Goal: Task Accomplishment & Management: Use online tool/utility

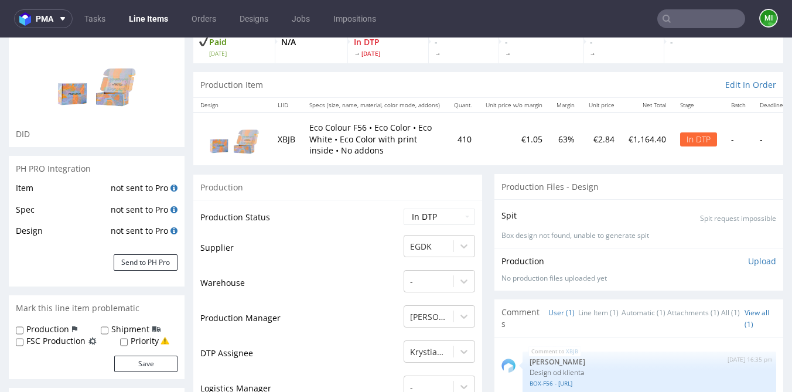
scroll to position [91, 0]
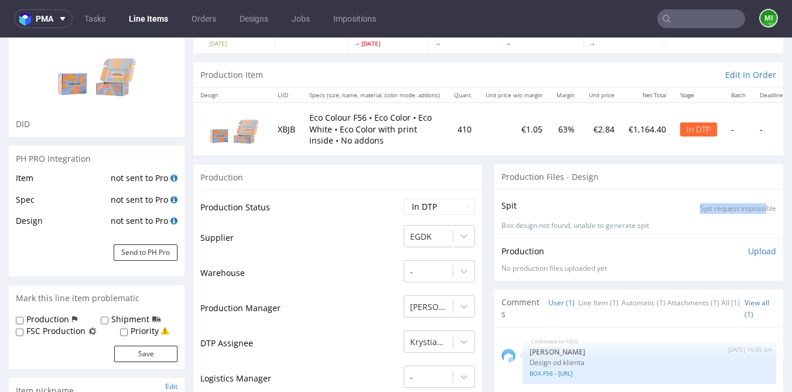
drag, startPoint x: 684, startPoint y: 210, endPoint x: 760, endPoint y: 211, distance: 76.1
click at [758, 210] on div "Spit Spit request impossible" at bounding box center [638, 205] width 275 height 17
click at [760, 211] on p "Spit request impossible" at bounding box center [738, 209] width 76 height 10
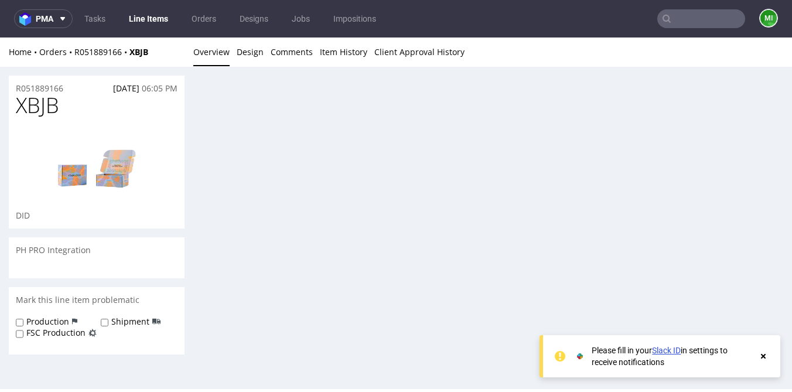
click at [766, 360] on icon at bounding box center [763, 355] width 11 height 9
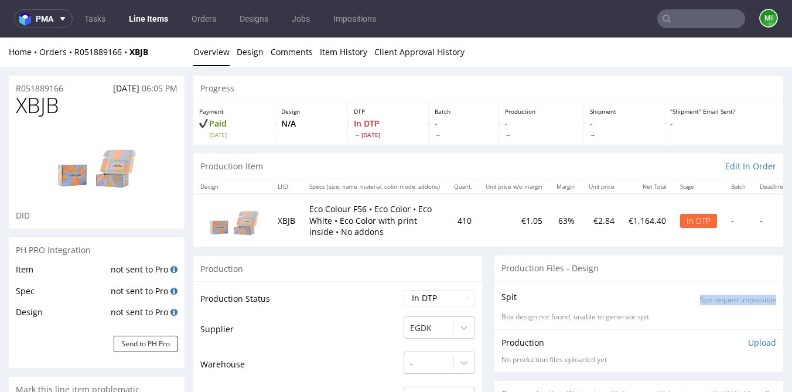
drag, startPoint x: 686, startPoint y: 302, endPoint x: 770, endPoint y: 299, distance: 84.3
click at [770, 299] on div "Spit Spit request impossible Box design not found, unable to generate spit" at bounding box center [638, 304] width 289 height 49
click at [250, 56] on link "Design" at bounding box center [250, 51] width 27 height 29
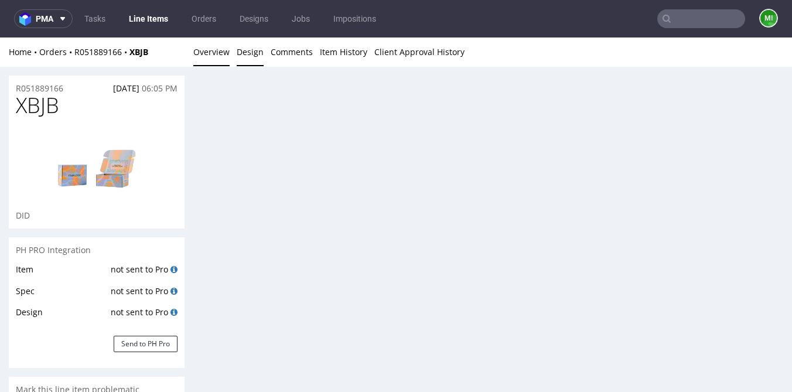
click at [225, 56] on link "Overview" at bounding box center [211, 51] width 36 height 29
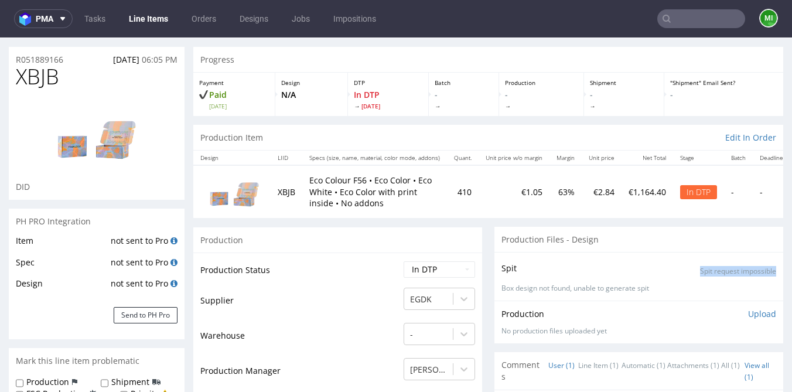
scroll to position [43, 0]
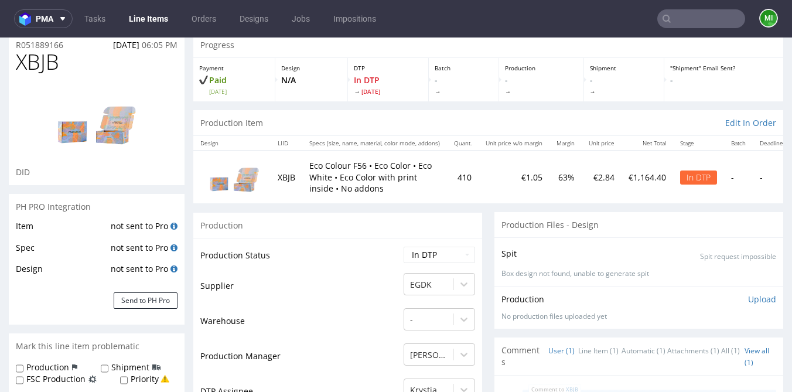
click at [584, 241] on div "Spit Spit request impossible Box design not found, unable to generate spit" at bounding box center [638, 261] width 289 height 49
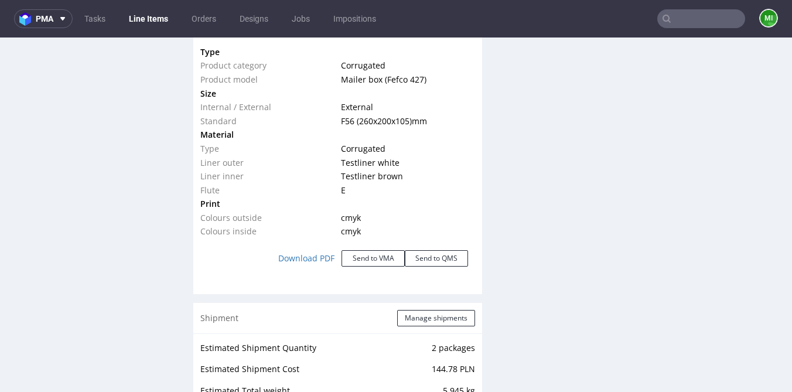
scroll to position [1207, 0]
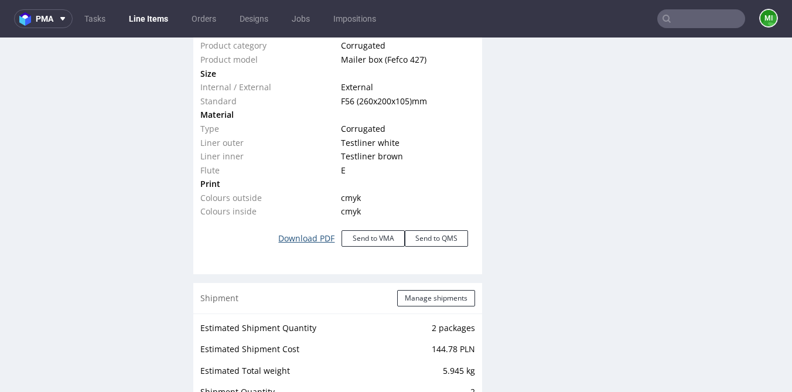
click at [303, 238] on link "Download PDF" at bounding box center [306, 238] width 70 height 26
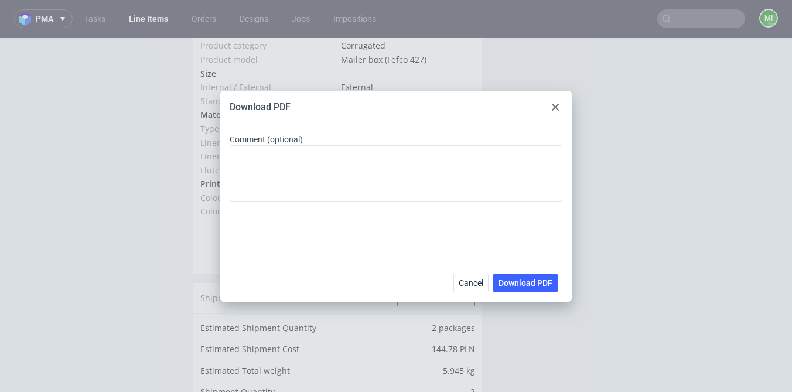
click at [557, 107] on icon at bounding box center [555, 107] width 7 height 7
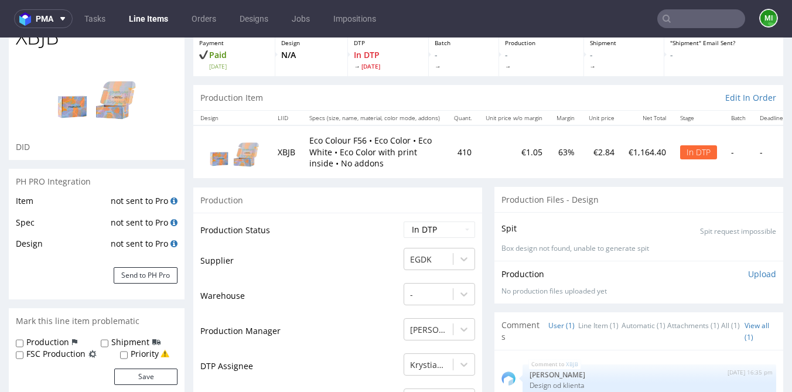
scroll to position [78, 0]
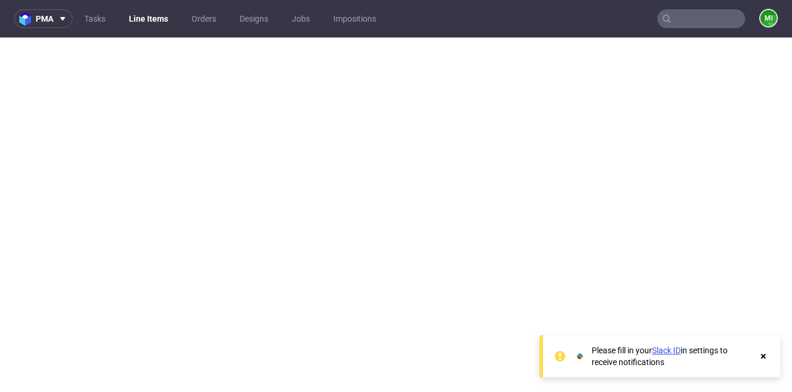
click at [763, 355] on use at bounding box center [763, 356] width 5 height 5
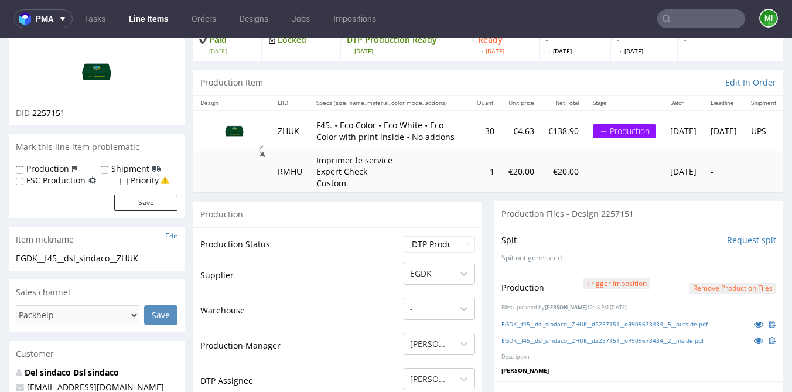
scroll to position [83, 0]
click at [741, 237] on input "Request spit" at bounding box center [751, 241] width 49 height 12
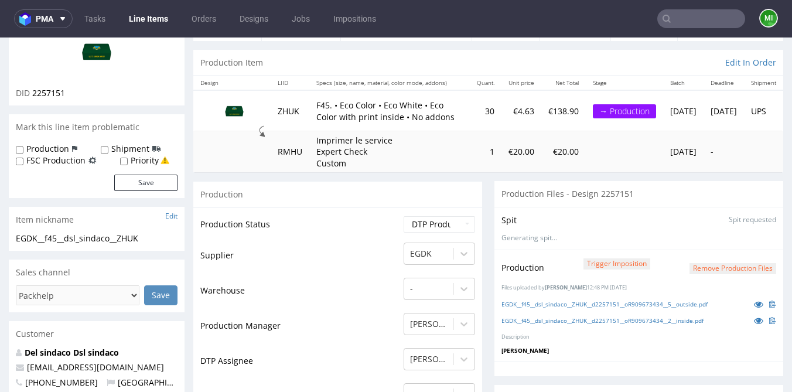
scroll to position [110, 0]
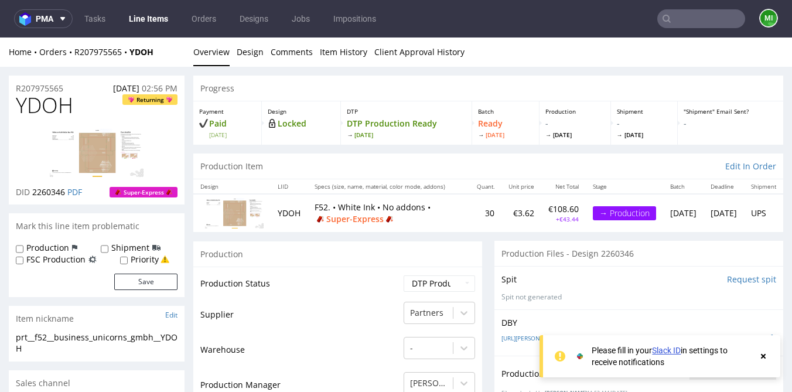
scroll to position [2, 0]
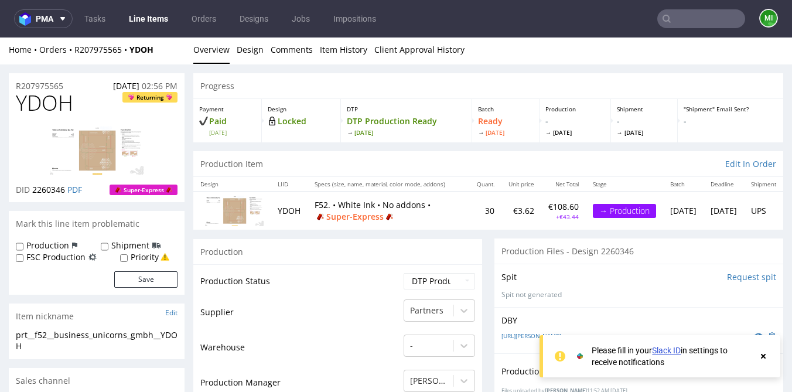
click at [701, 29] on nav "pma Tasks Line Items Orders Designs Jobs Impositions mi" at bounding box center [396, 18] width 792 height 37
click at [687, 20] on input "text" at bounding box center [701, 18] width 88 height 19
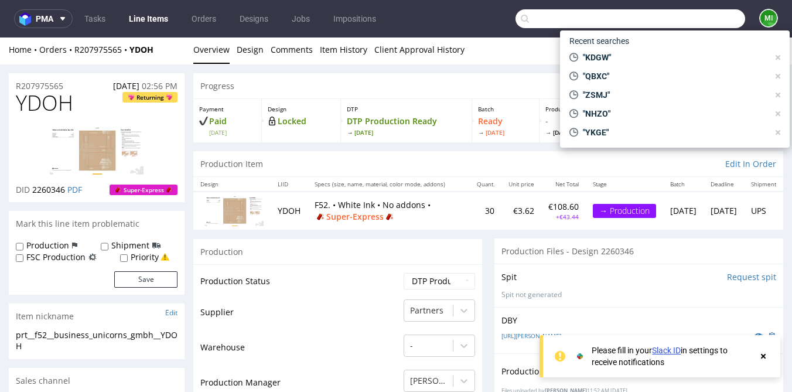
paste input "XBJB"
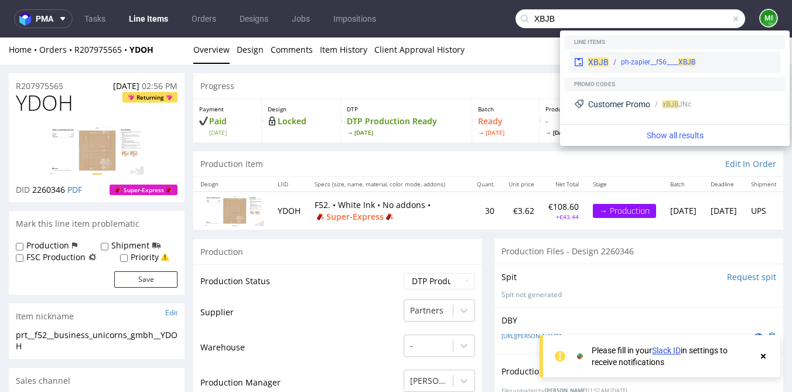
type input "XBJB"
click at [587, 62] on span at bounding box center [581, 61] width 14 height 9
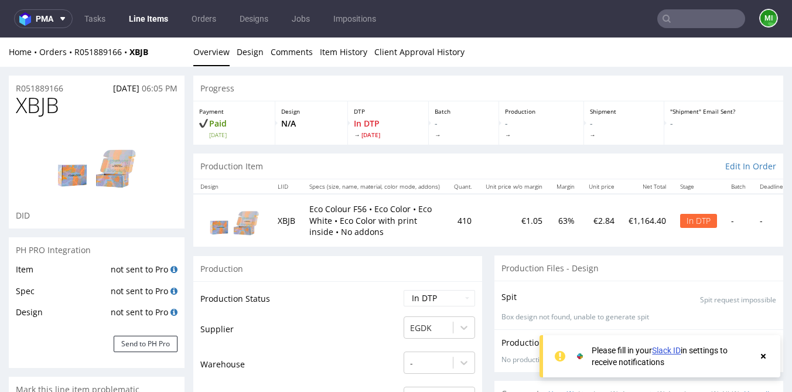
click at [46, 107] on span "XBJB" at bounding box center [37, 105] width 43 height 23
copy span "XBJB"
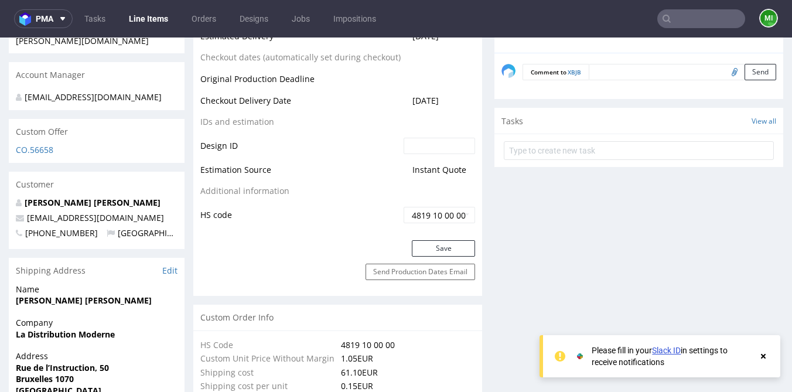
scroll to position [561, 0]
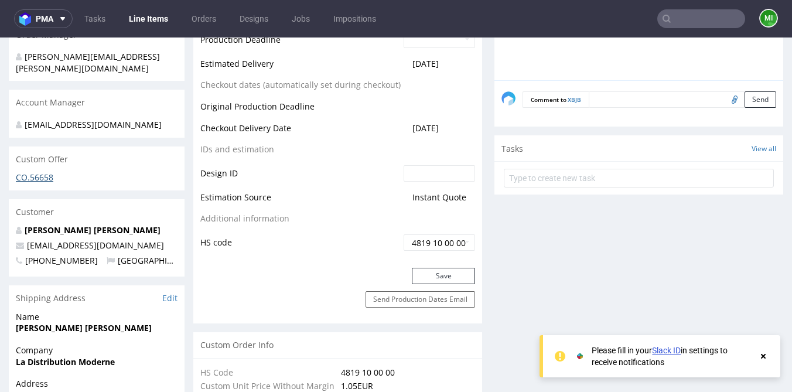
click at [36, 172] on link "CO.56658" at bounding box center [34, 177] width 37 height 11
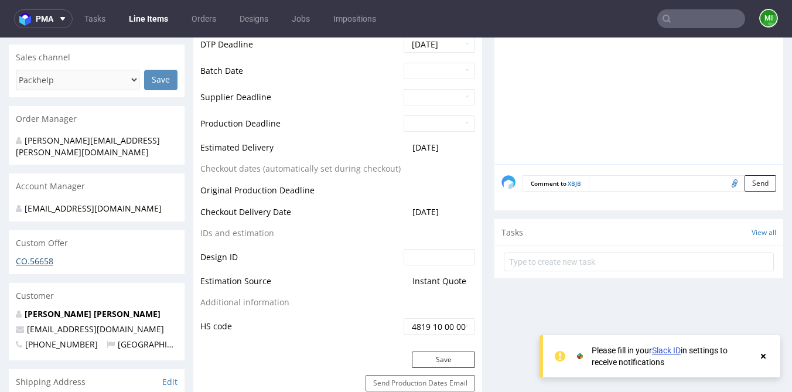
scroll to position [0, 0]
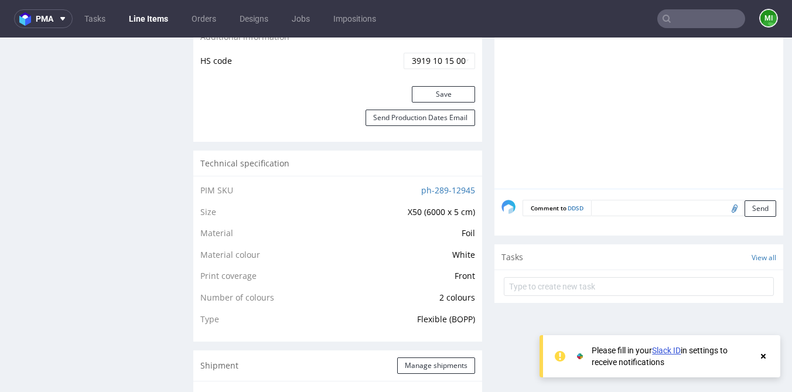
scroll to position [785, 0]
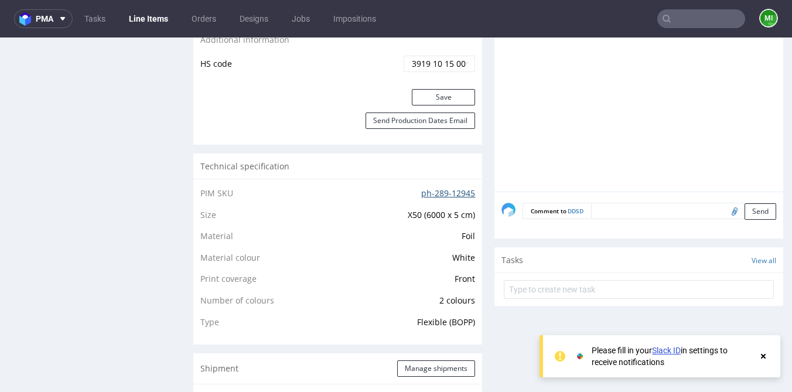
click at [434, 193] on link "ph-289-12945" at bounding box center [448, 192] width 54 height 11
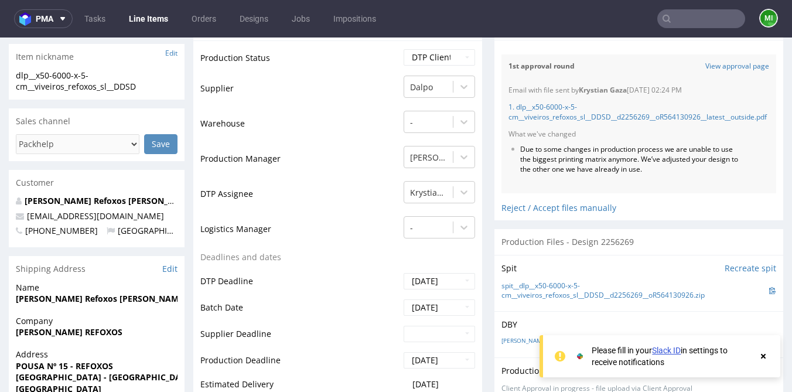
scroll to position [307, 0]
click at [561, 296] on link "spit__dlp__x50-6000-x-5-cm__viveiros_refoxos_sl__DDSD__d2256269__oR564130926.zip" at bounding box center [635, 292] width 268 height 20
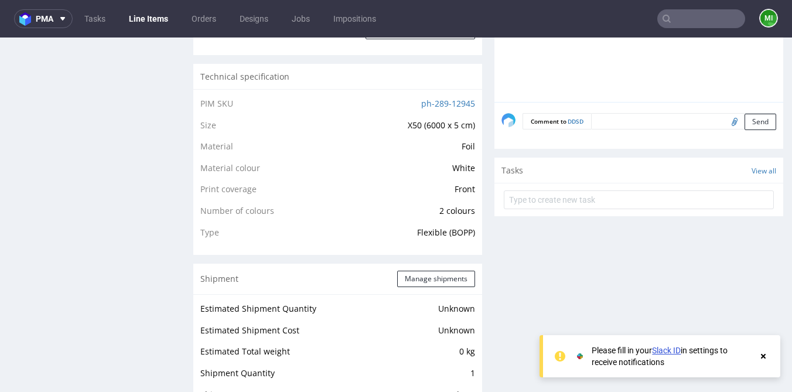
scroll to position [871, 0]
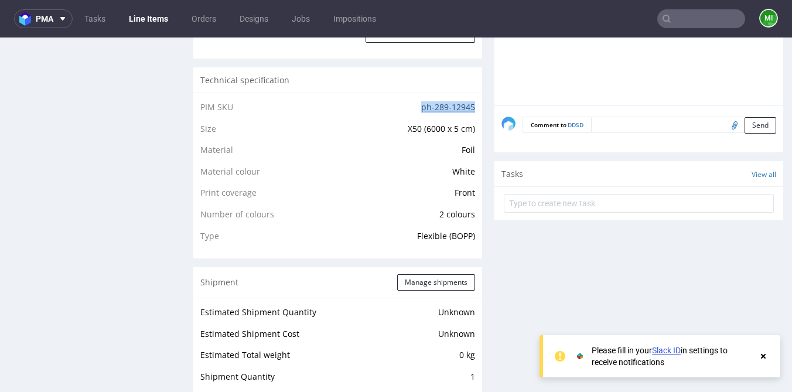
drag, startPoint x: 410, startPoint y: 108, endPoint x: 470, endPoint y: 108, distance: 59.1
click at [470, 108] on td "ph-289-12945" at bounding box center [392, 111] width 165 height 22
click at [466, 109] on link "ph-289-12945" at bounding box center [448, 106] width 54 height 11
click at [763, 354] on use at bounding box center [763, 356] width 5 height 5
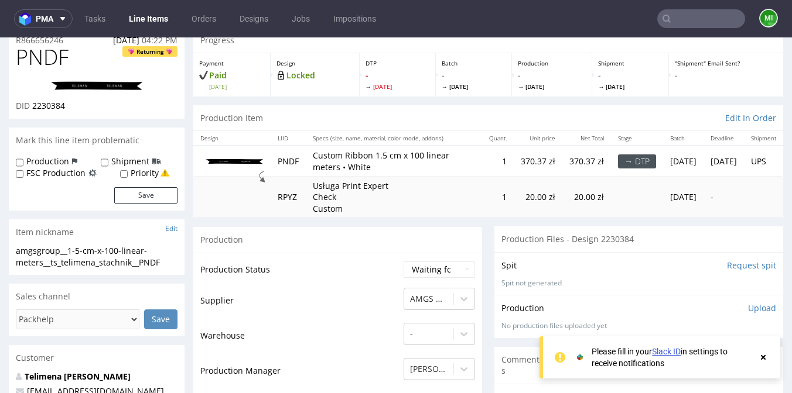
scroll to position [62, 0]
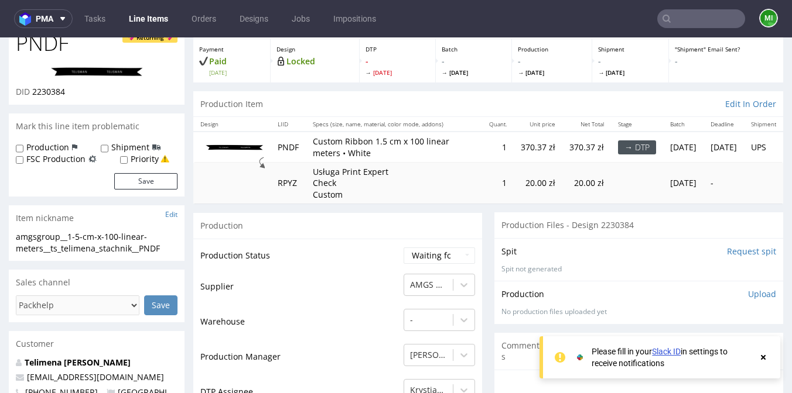
click at [749, 250] on input "Request spit" at bounding box center [751, 252] width 49 height 12
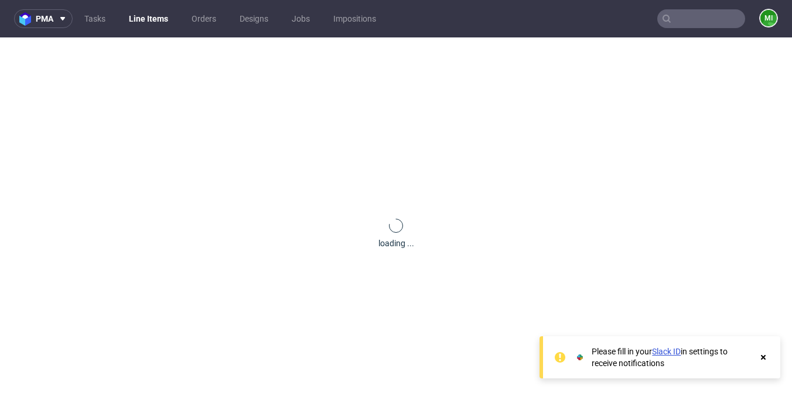
scroll to position [0, 0]
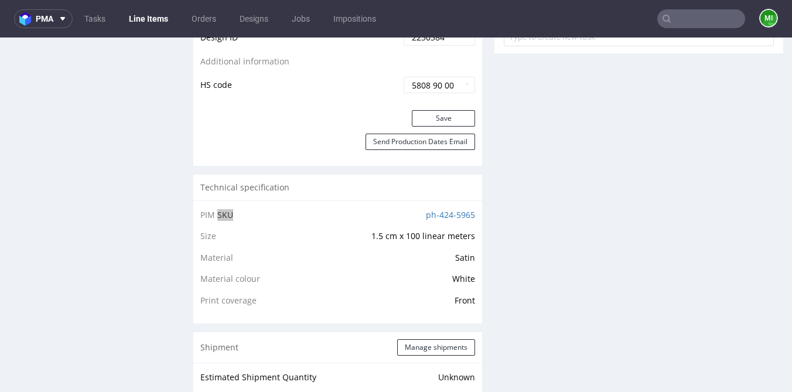
scroll to position [717, 0]
